Goal: Task Accomplishment & Management: Use online tool/utility

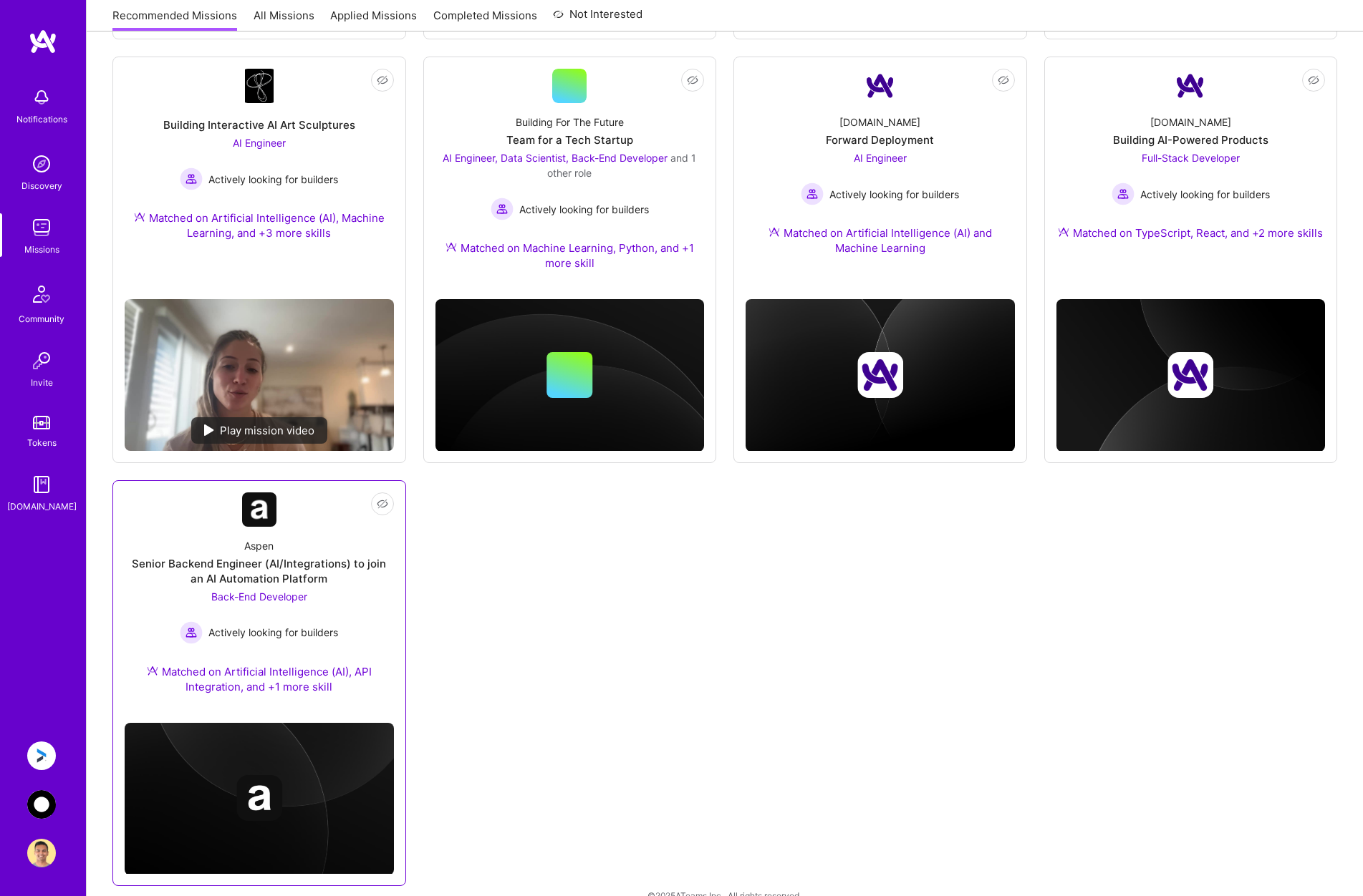
scroll to position [617, 0]
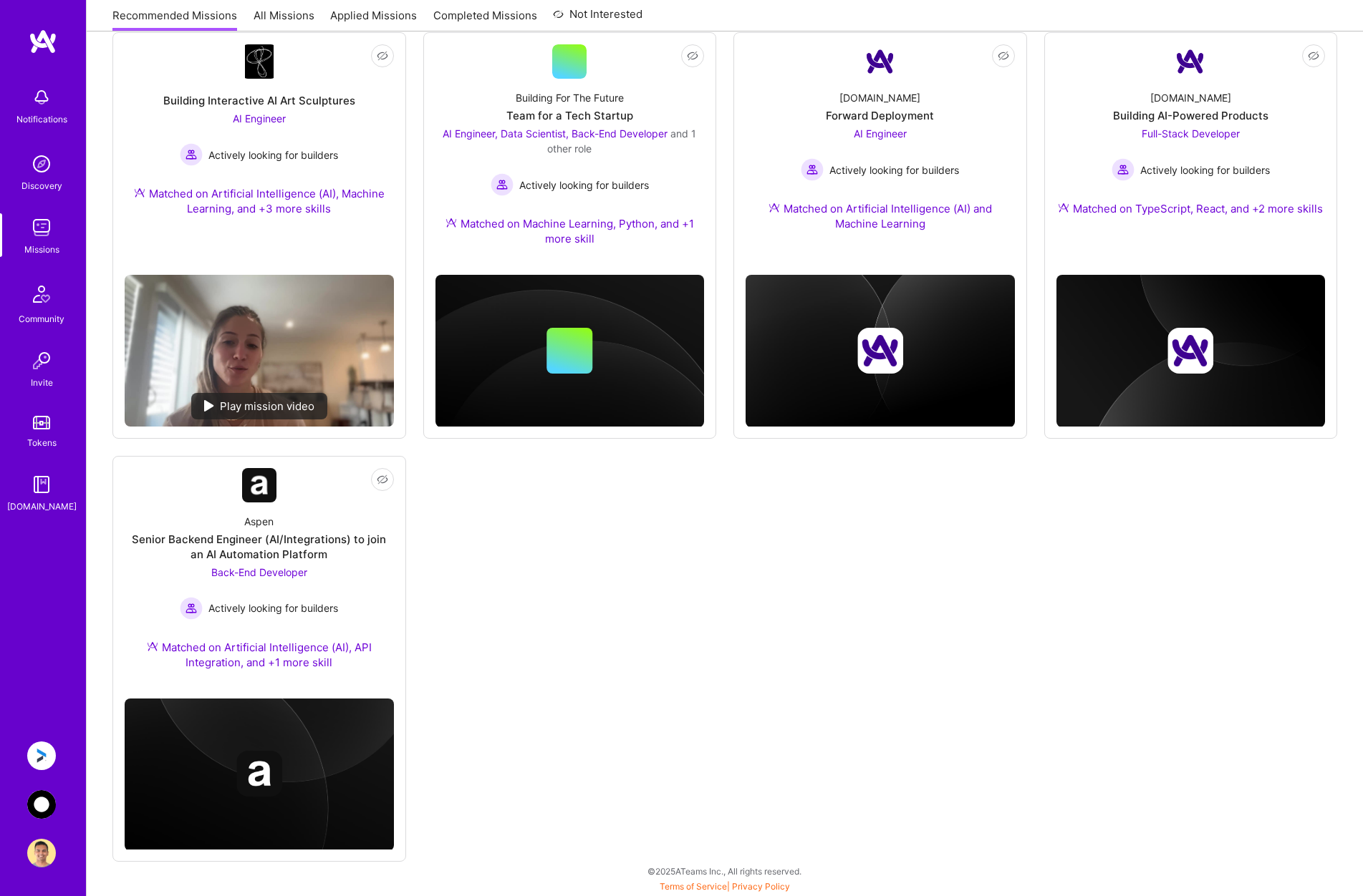
click at [55, 752] on img at bounding box center [42, 756] width 28 height 28
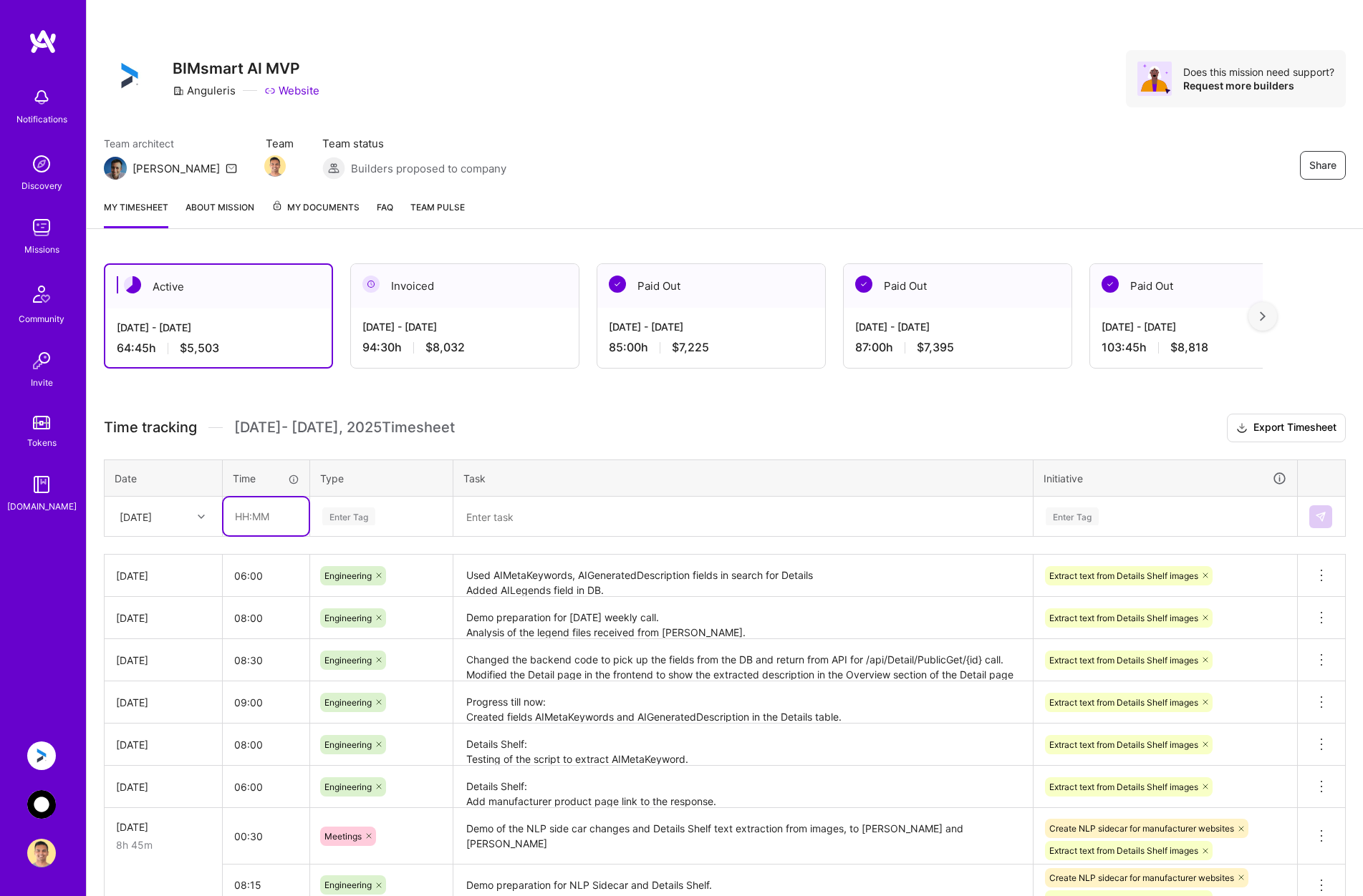
click at [278, 514] on input "text" at bounding box center [266, 517] width 85 height 38
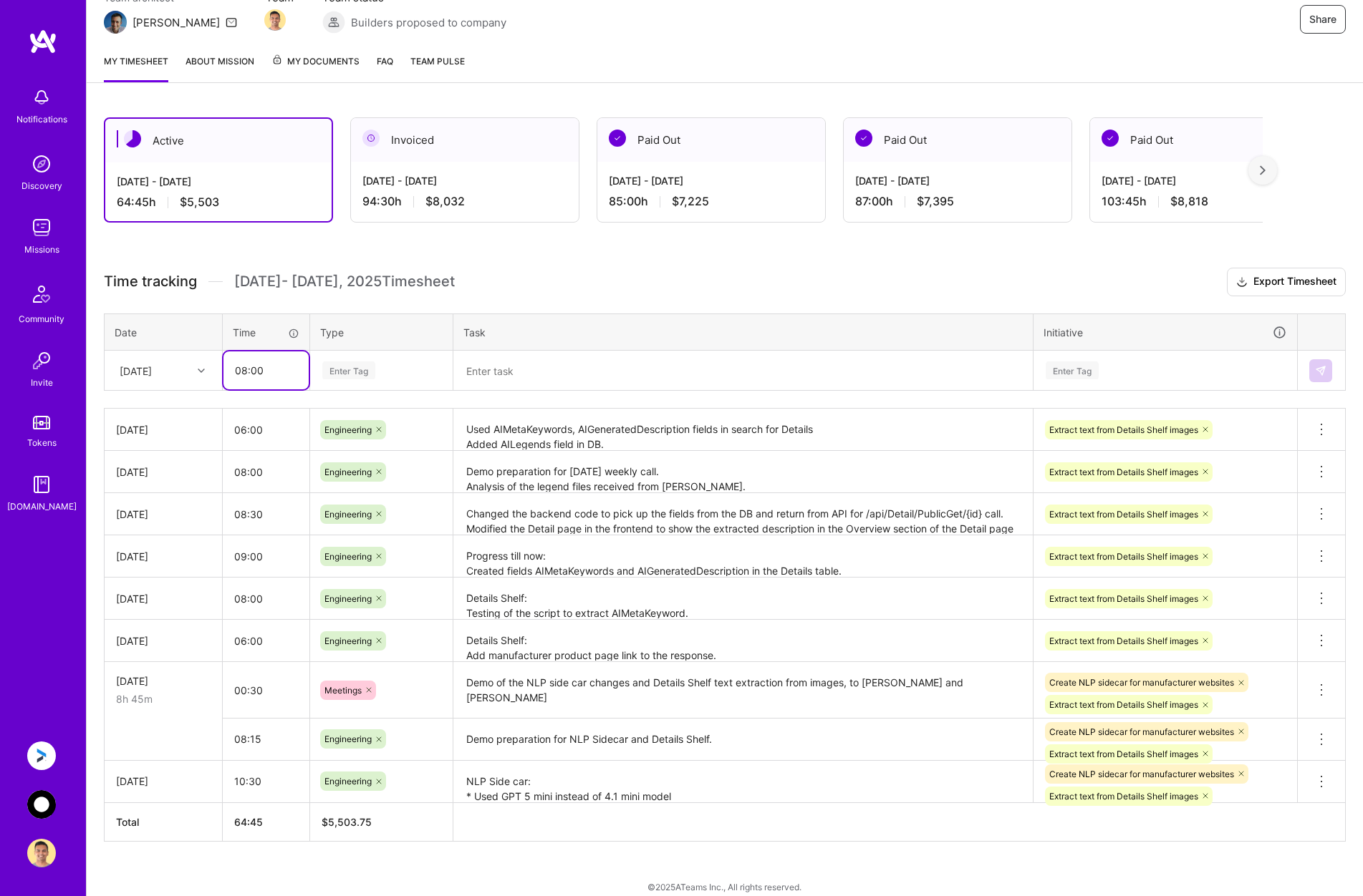
scroll to position [162, 0]
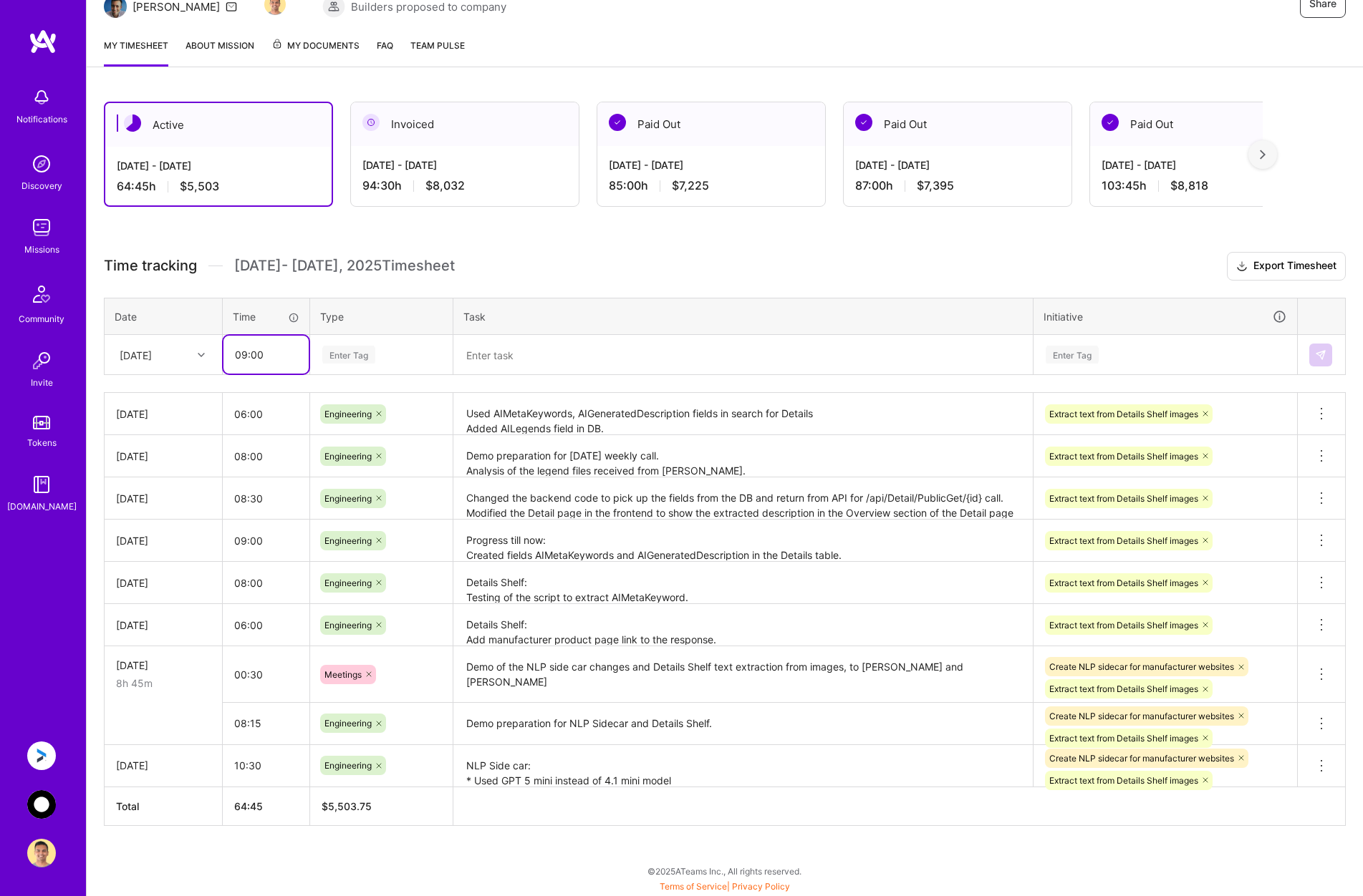
click at [246, 355] on input "09:00" at bounding box center [266, 355] width 85 height 38
type input "08:00"
click at [411, 360] on div "Enter Tag" at bounding box center [381, 354] width 121 height 18
type input "eng"
click at [395, 404] on div "Engineering" at bounding box center [381, 402] width 141 height 34
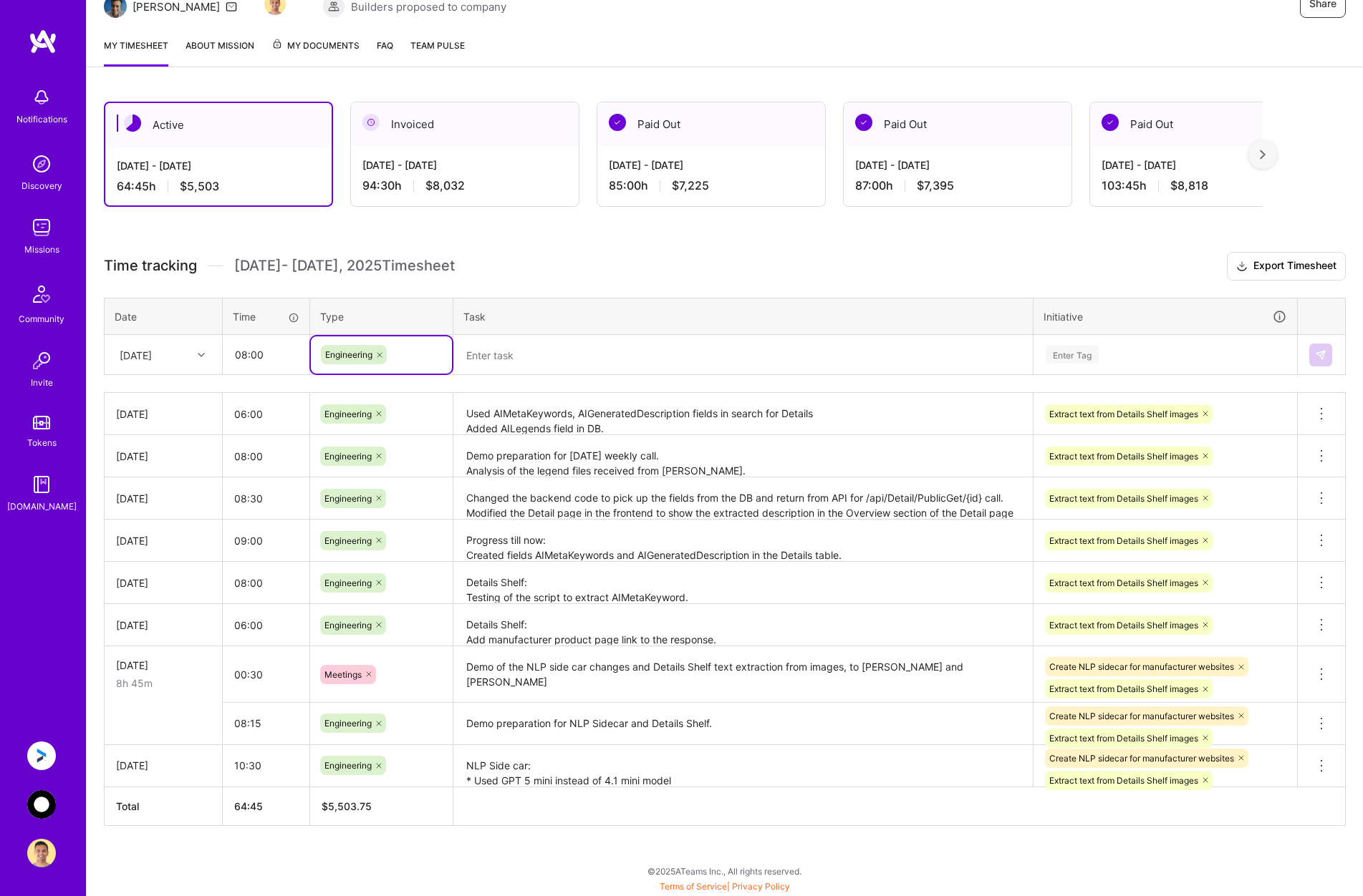
click at [544, 354] on textarea at bounding box center [743, 355] width 576 height 37
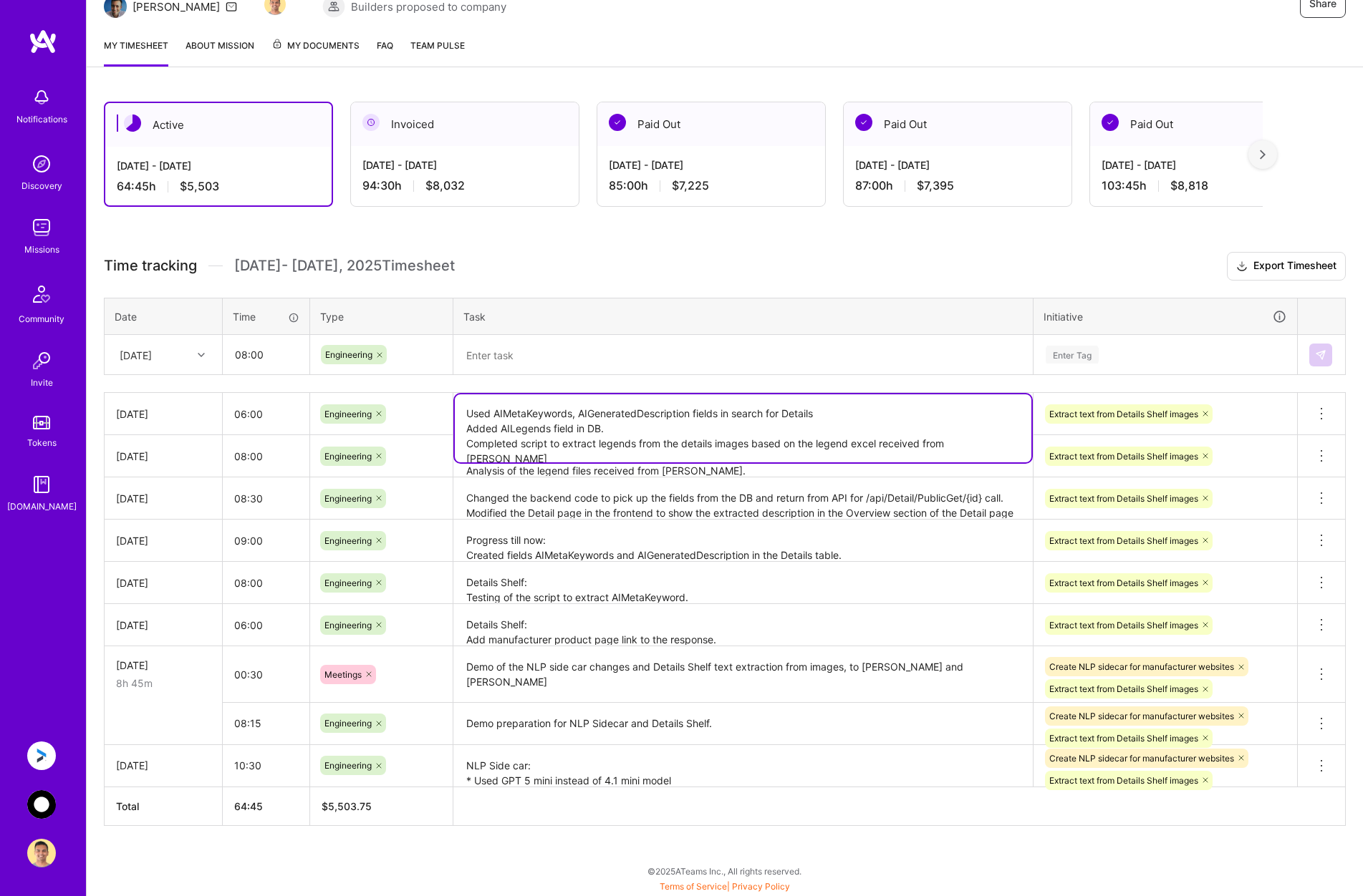
click at [608, 425] on textarea "Used AIMetaKeywords, AIGeneratedDescription fields in search for Details Added …" at bounding box center [743, 429] width 576 height 68
drag, startPoint x: 466, startPoint y: 413, endPoint x: 994, endPoint y: 443, distance: 528.9
click at [994, 443] on textarea "Used AIMetaKeywords, AIGeneratedDescription fields in search for Details Added …" at bounding box center [743, 429] width 576 height 68
click at [640, 499] on textarea "Changed the backend code to pick up the fields from the DB and return from API …" at bounding box center [743, 499] width 576 height 40
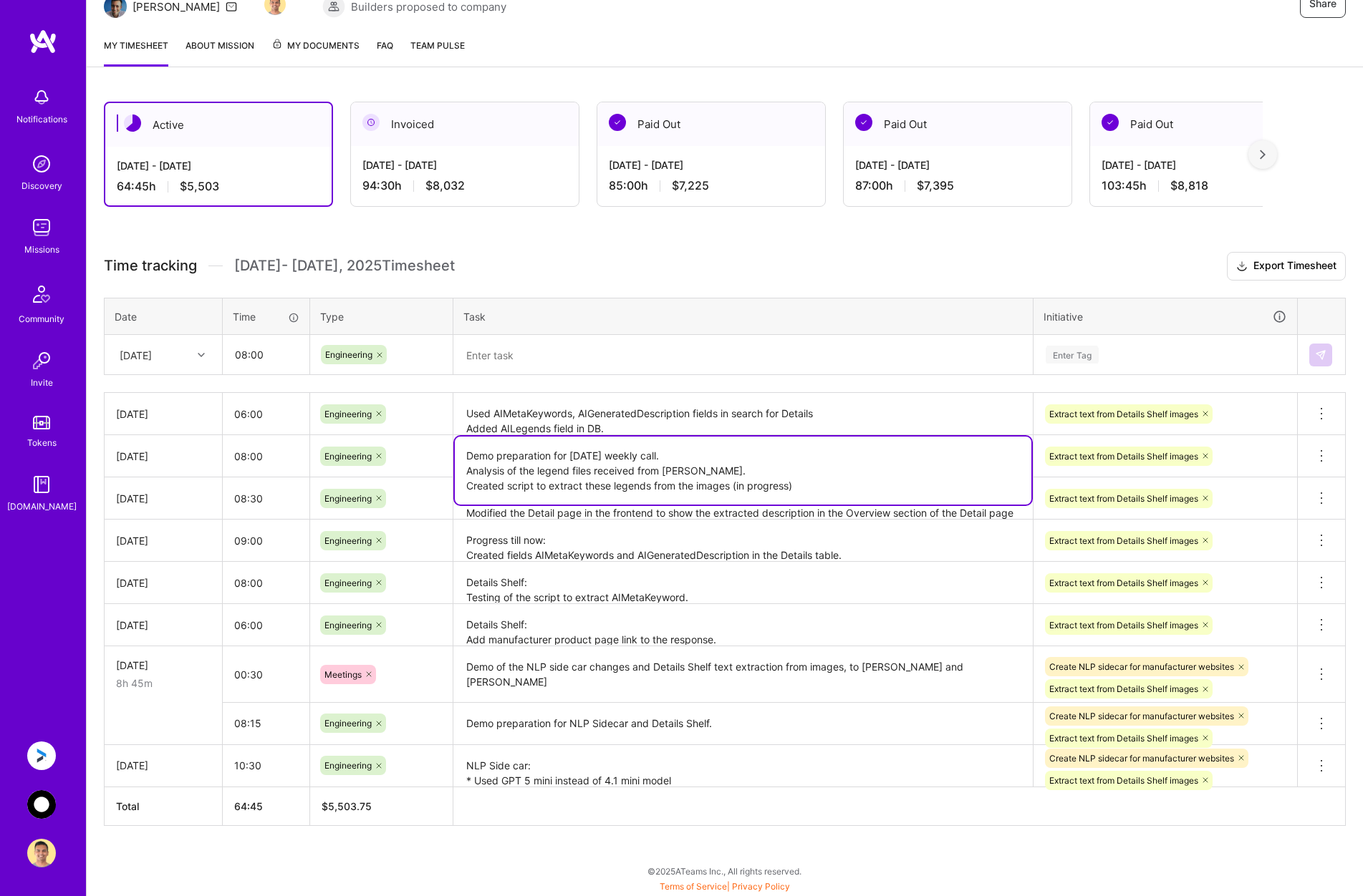
click at [628, 468] on textarea "Demo preparation for [DATE] weekly call. Analysis of the legend files received …" at bounding box center [743, 471] width 576 height 68
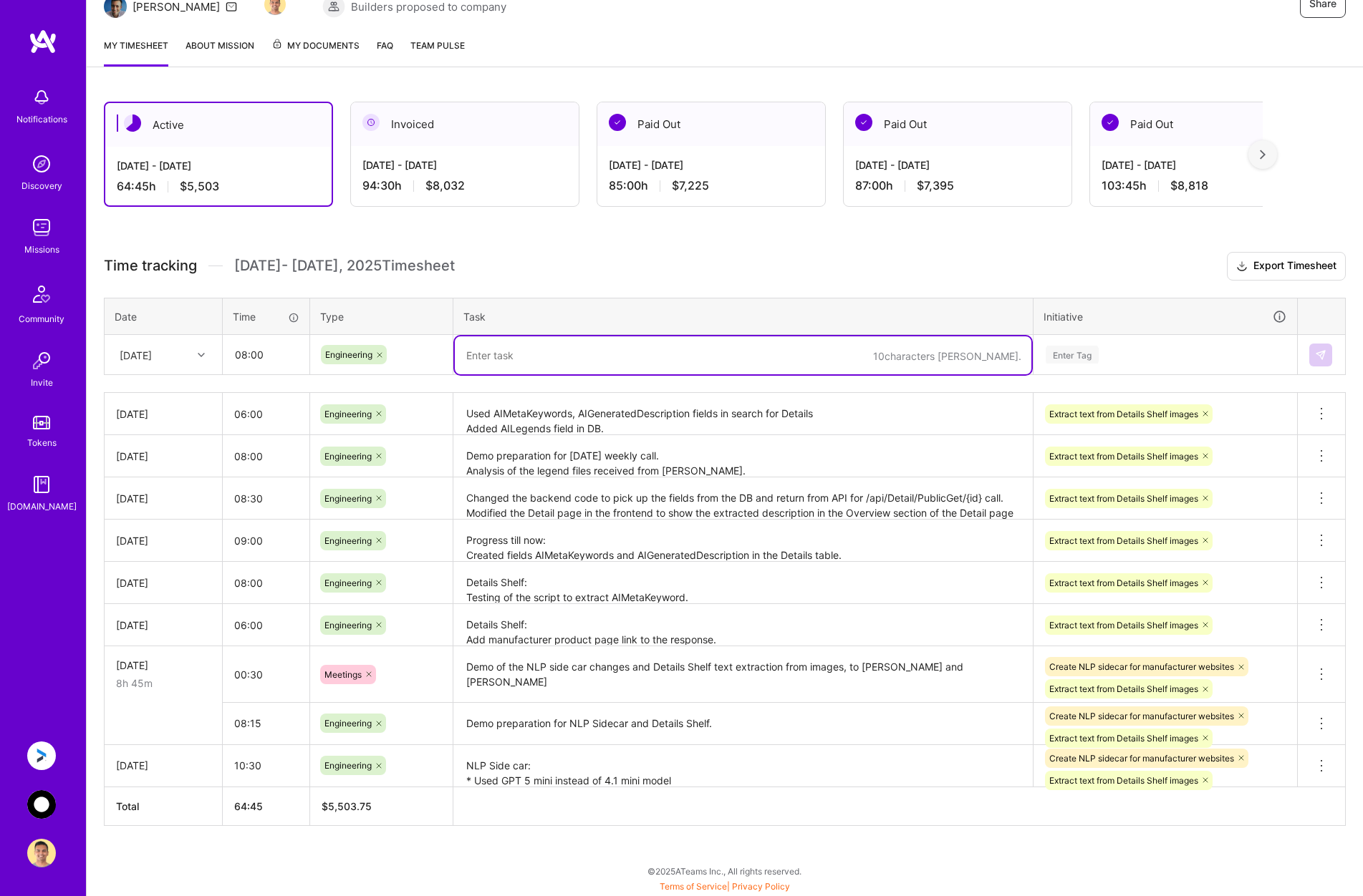
click at [608, 363] on textarea at bounding box center [743, 356] width 576 height 38
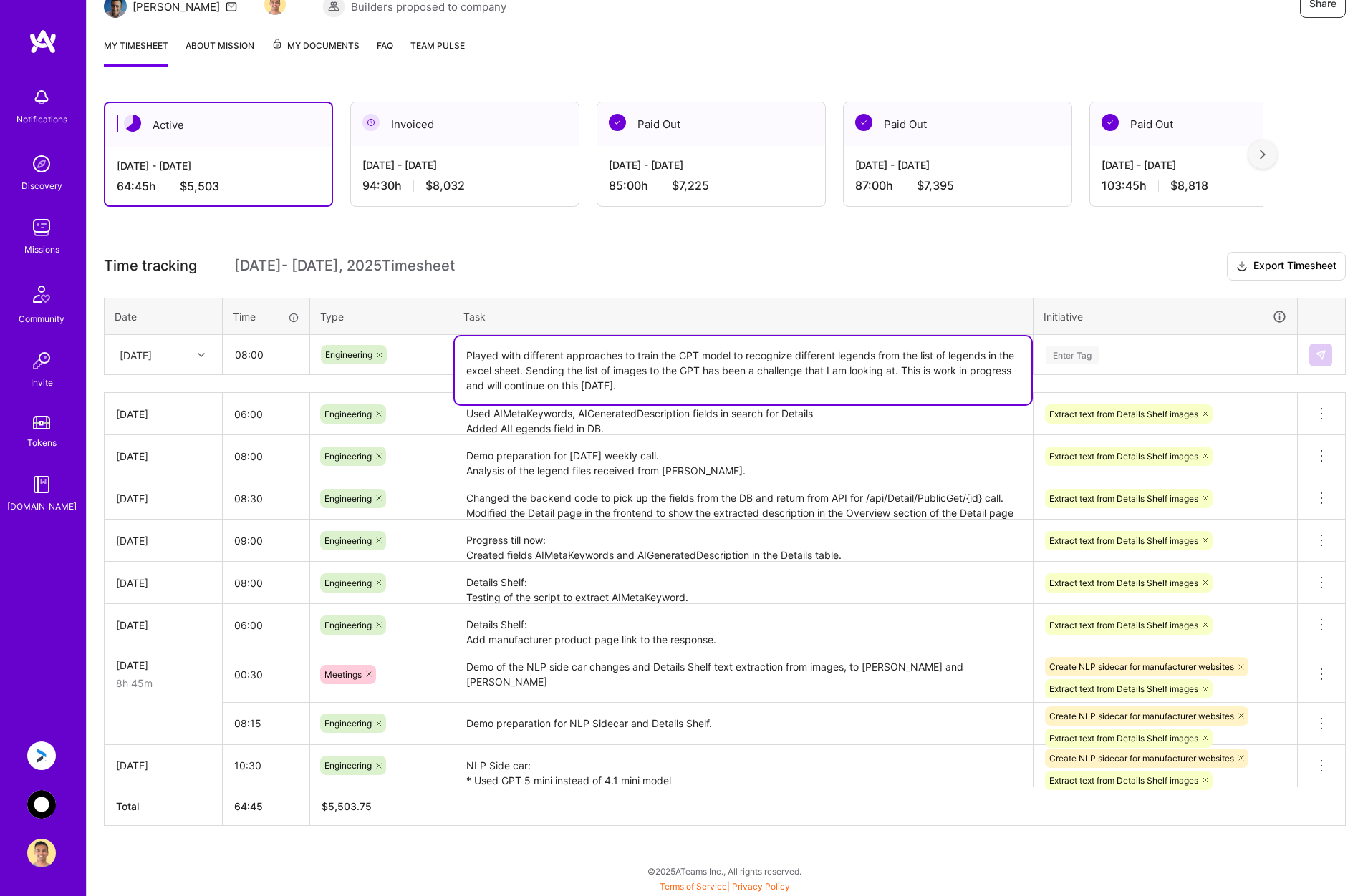
type textarea "Played with different approaches to train the GPT model to recognize different …"
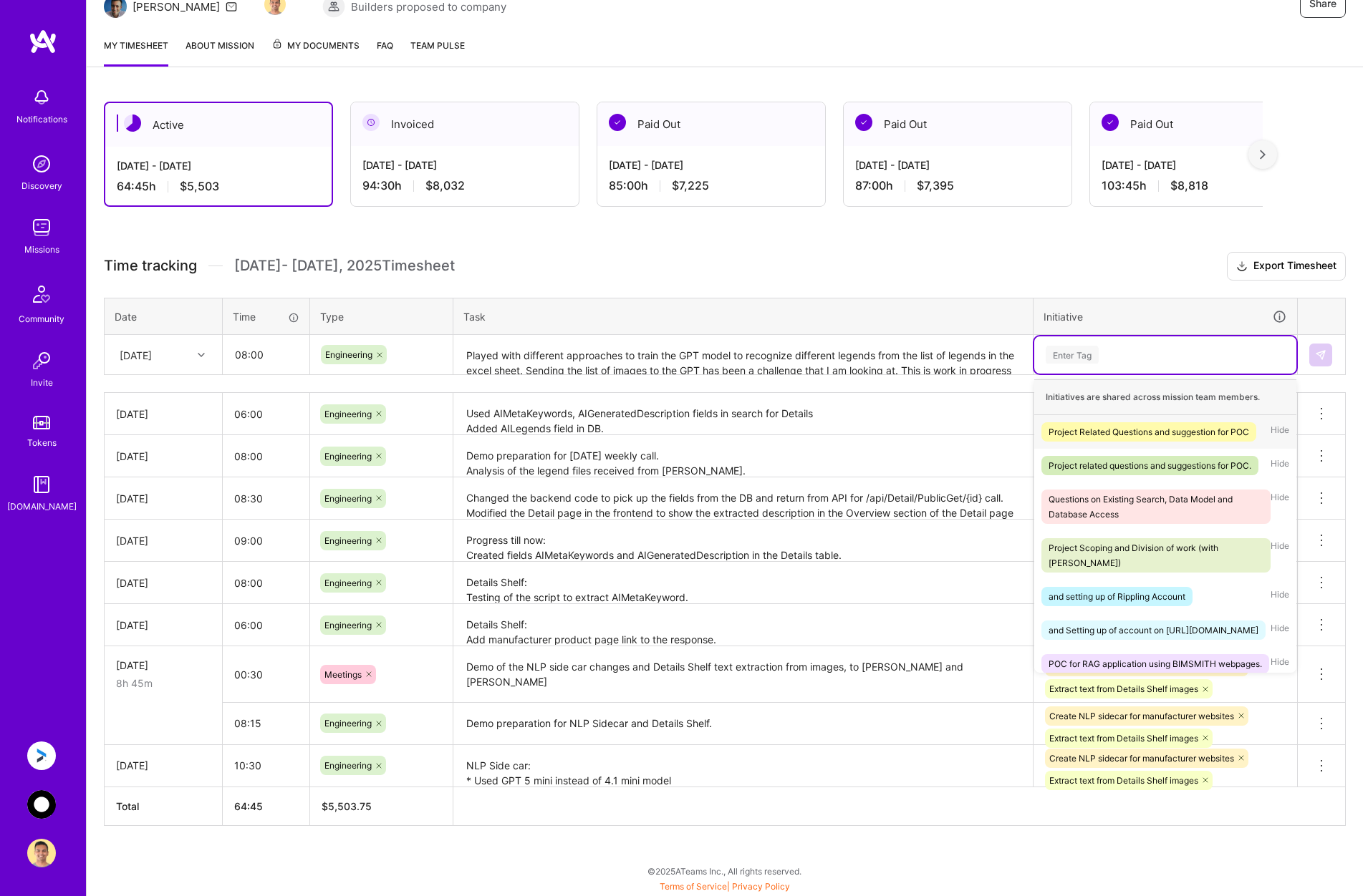
click at [1143, 358] on div "Enter Tag" at bounding box center [1165, 354] width 242 height 18
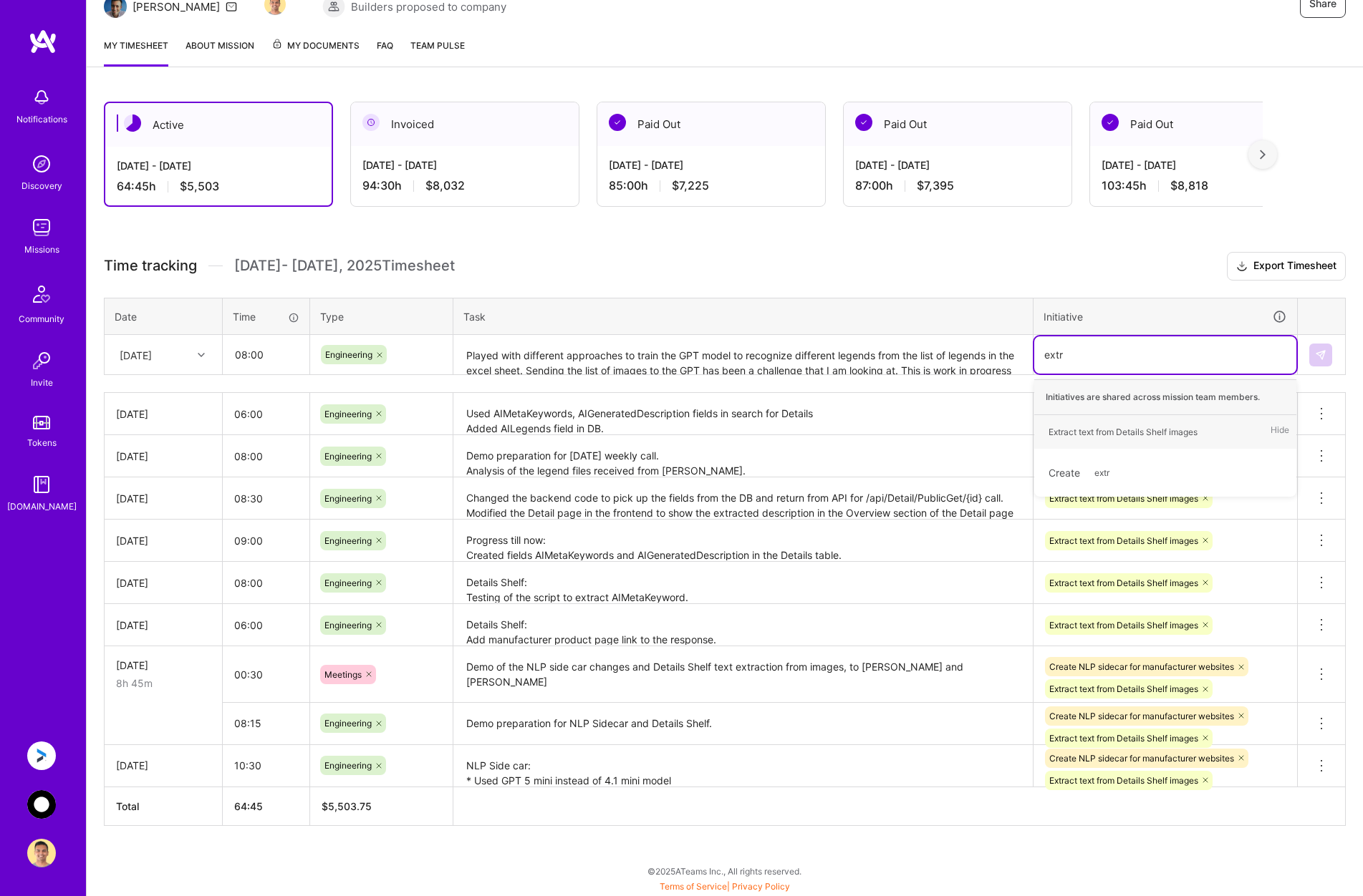
type input "extra"
click at [1143, 434] on div "Extract text from Details Shelf images" at bounding box center [1123, 432] width 149 height 15
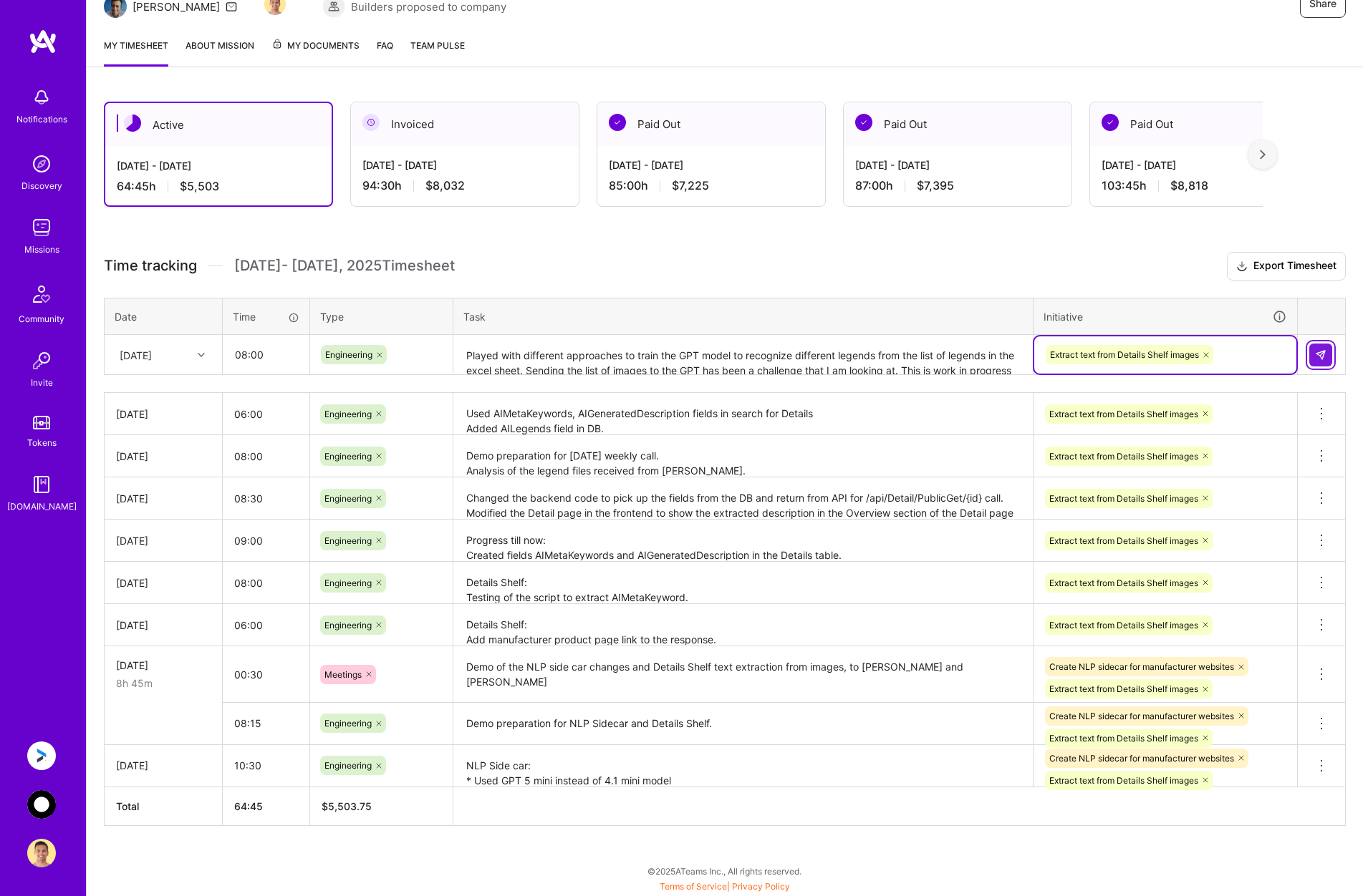
click at [1326, 351] on img at bounding box center [1320, 355] width 11 height 11
